Goal: Information Seeking & Learning: Find specific fact

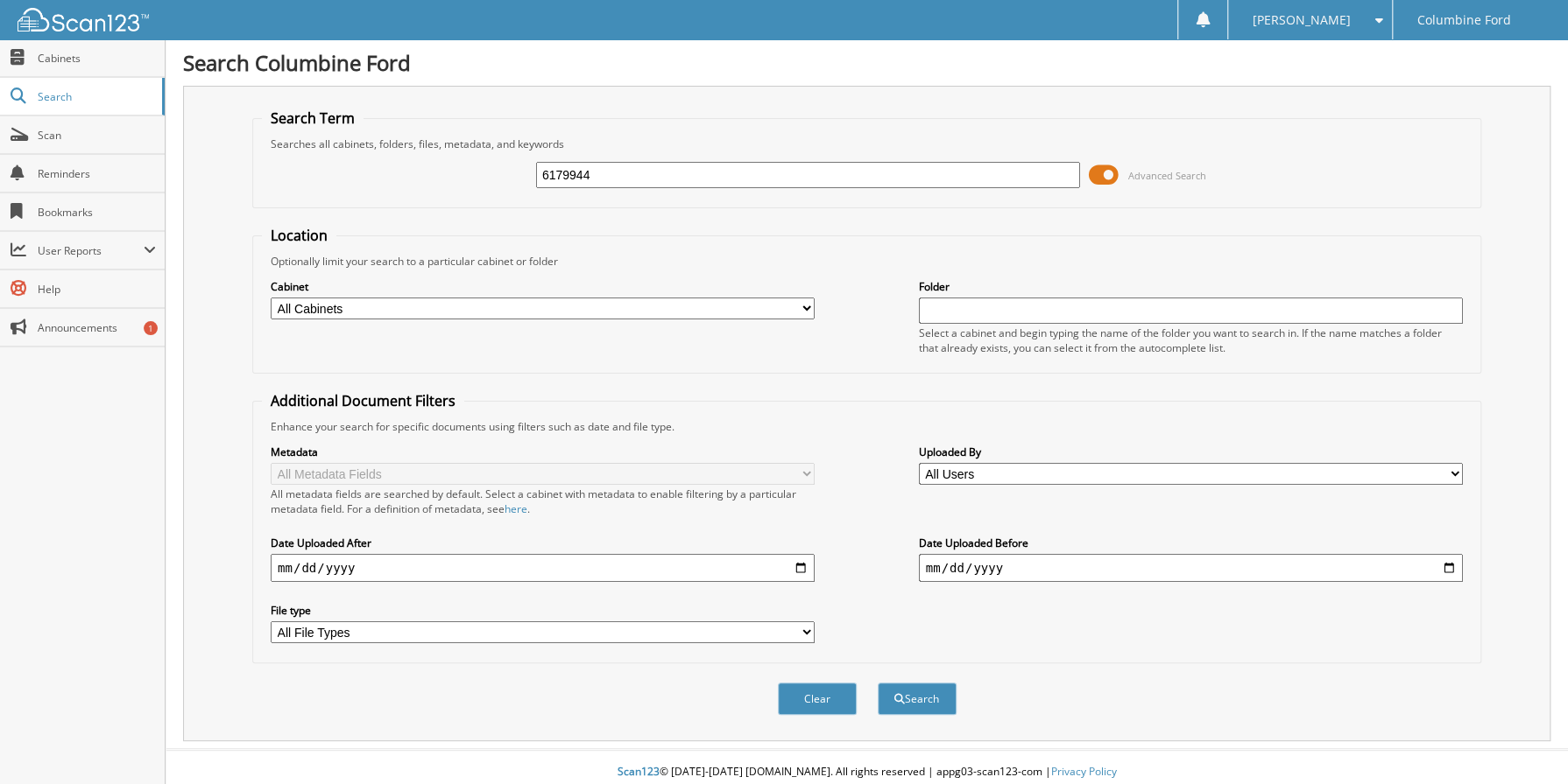
type input "6179944"
click at [878, 683] on button "Search" at bounding box center [917, 698] width 79 height 33
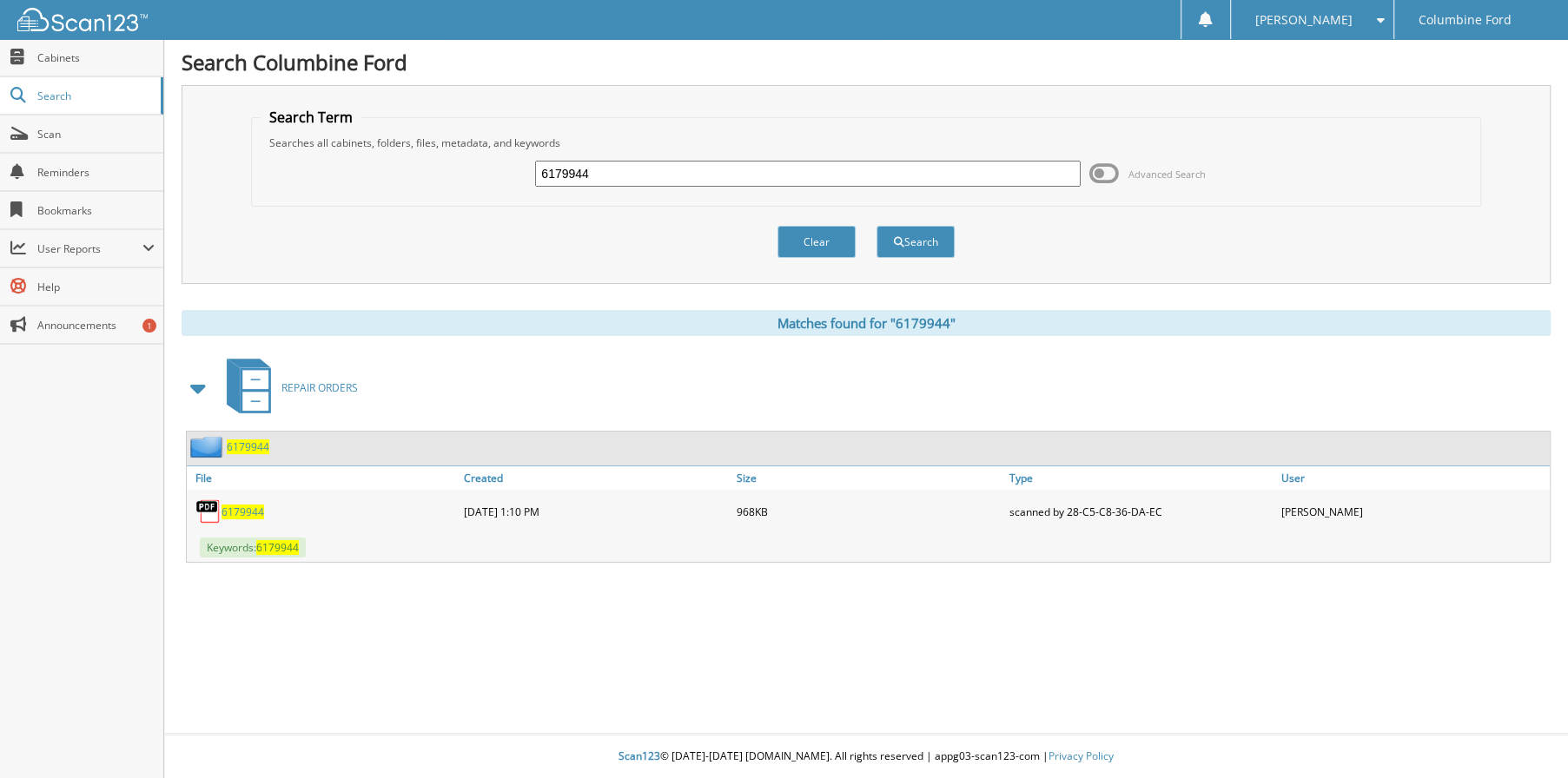
click at [248, 509] on span "6179944" at bounding box center [243, 512] width 42 height 15
drag, startPoint x: 606, startPoint y: 173, endPoint x: 524, endPoint y: 181, distance: 82.4
click at [524, 181] on div "6179944 Advanced Search" at bounding box center [866, 174] width 1211 height 47
type input "6179909"
click at [877, 226] on button "Search" at bounding box center [916, 242] width 78 height 32
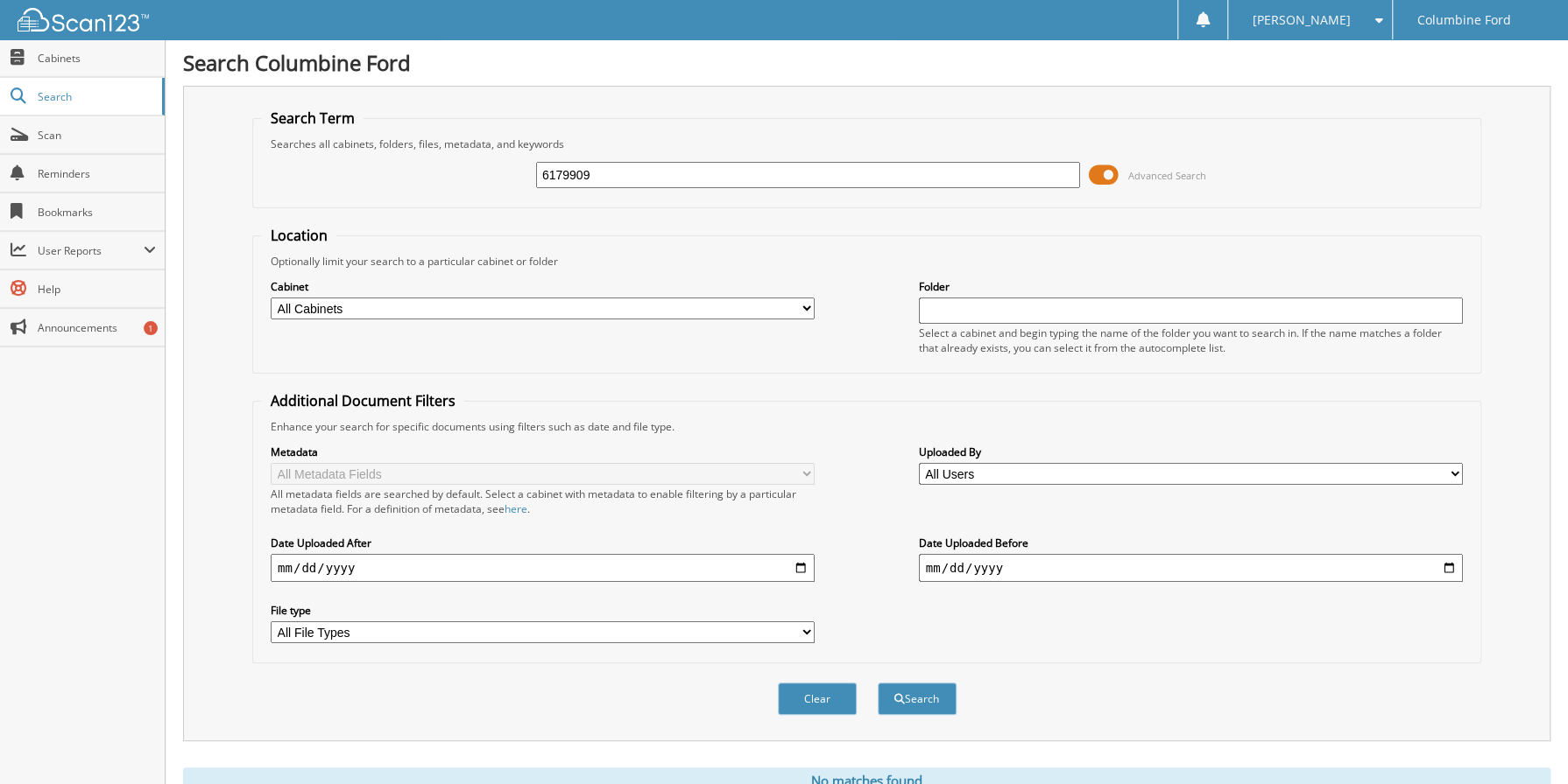
click at [1103, 177] on span at bounding box center [1104, 175] width 30 height 26
